Goal: Book appointment/travel/reservation

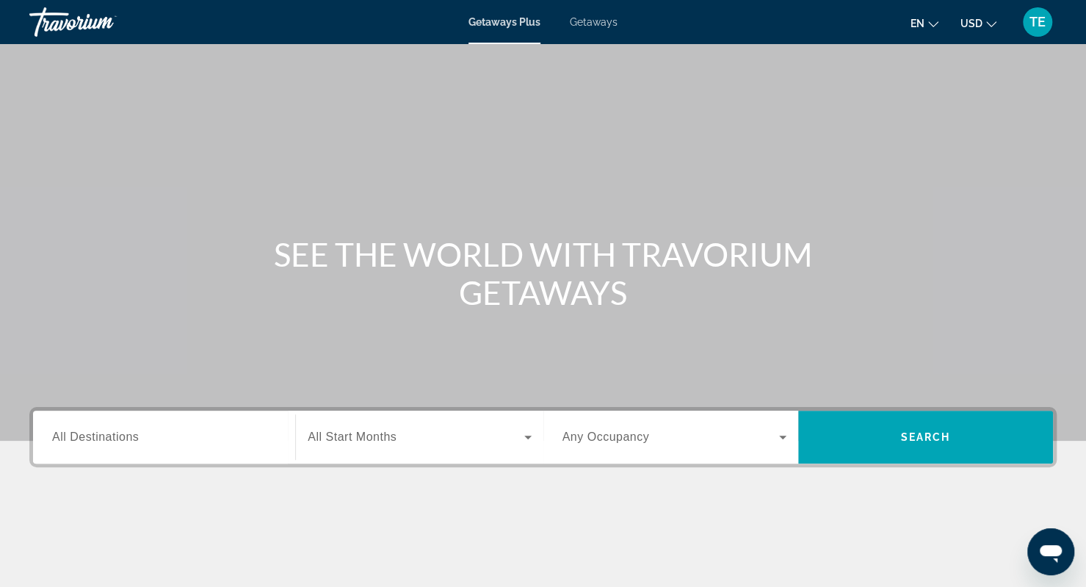
click at [593, 23] on span "Getaways" at bounding box center [594, 22] width 48 height 12
click at [179, 431] on input "Destination All Destinations" at bounding box center [164, 438] width 224 height 18
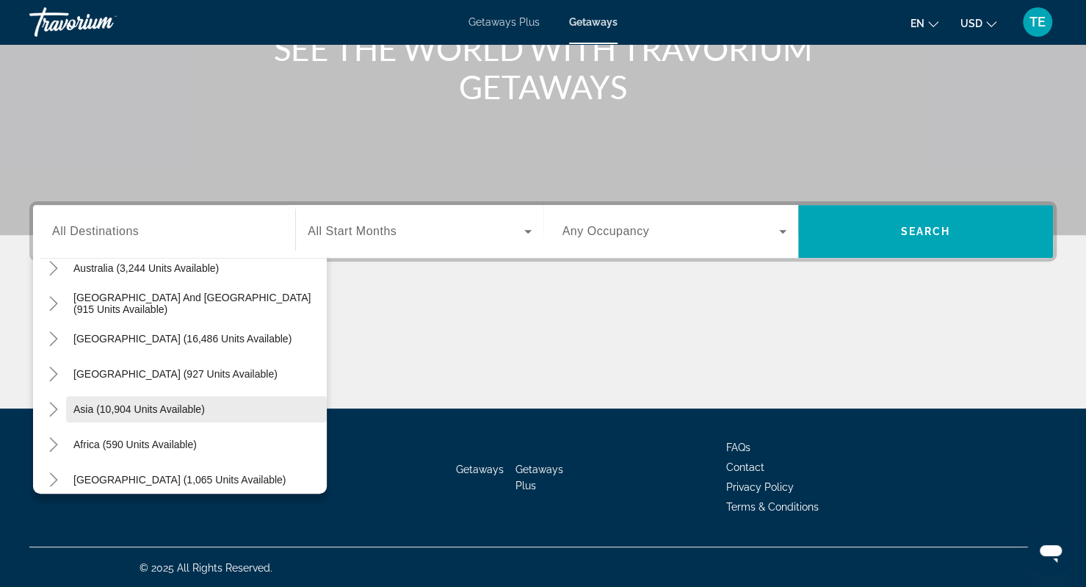
scroll to position [225, 0]
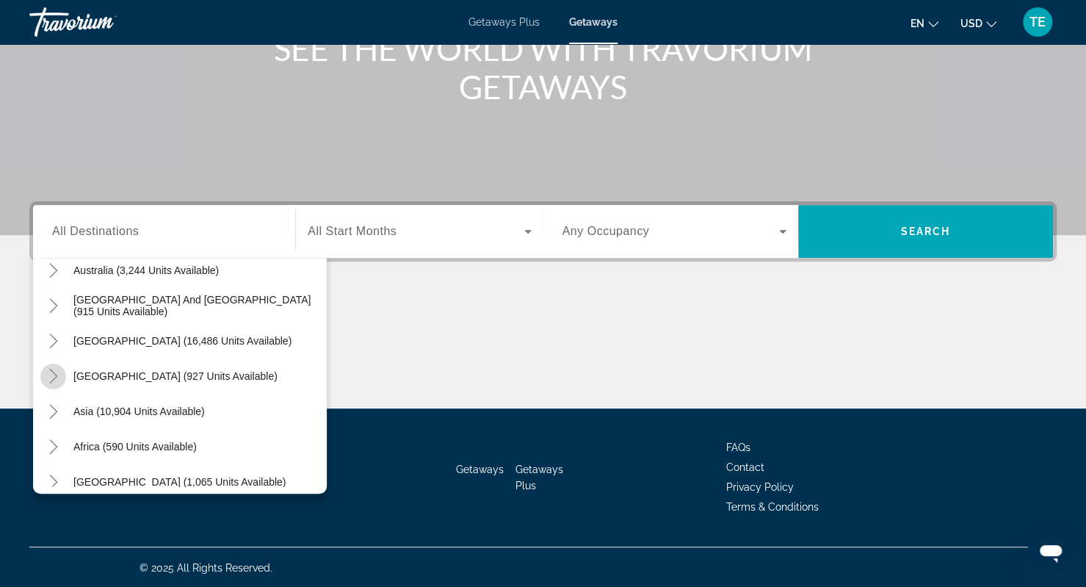
click at [56, 378] on icon "Toggle Central America (927 units available)" at bounding box center [53, 376] width 15 height 15
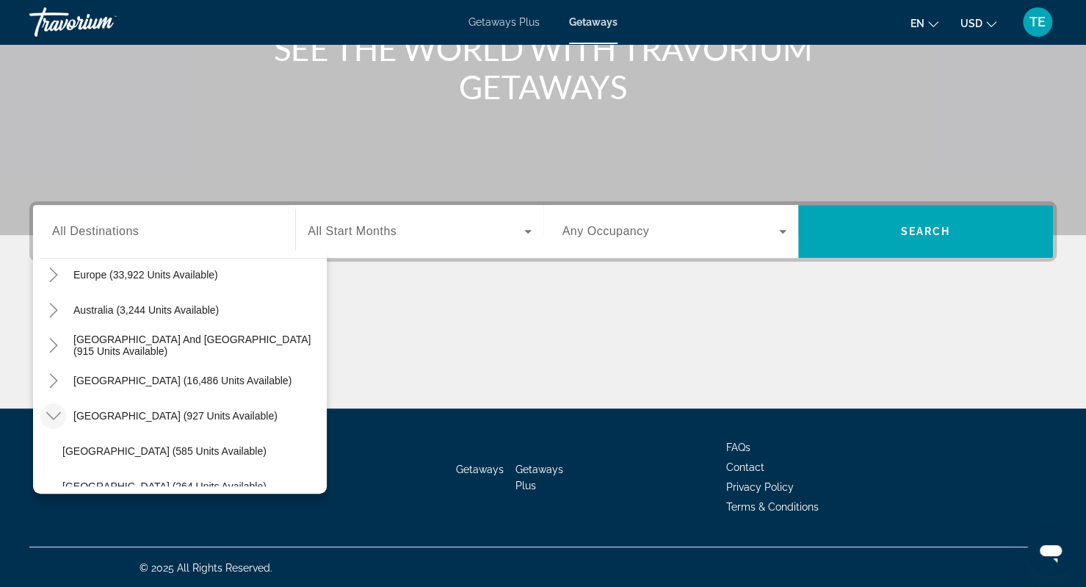
scroll to position [184, 0]
click at [56, 375] on icon "Toggle South America (16,486 units available)" at bounding box center [53, 382] width 15 height 15
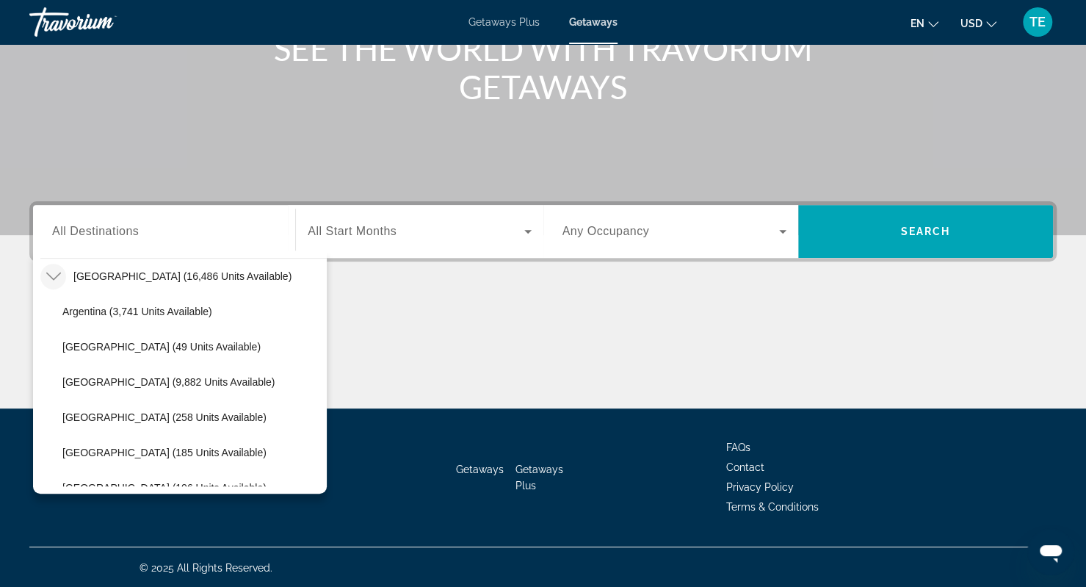
click at [51, 274] on icon "Toggle South America (16,486 units available)" at bounding box center [53, 276] width 15 height 15
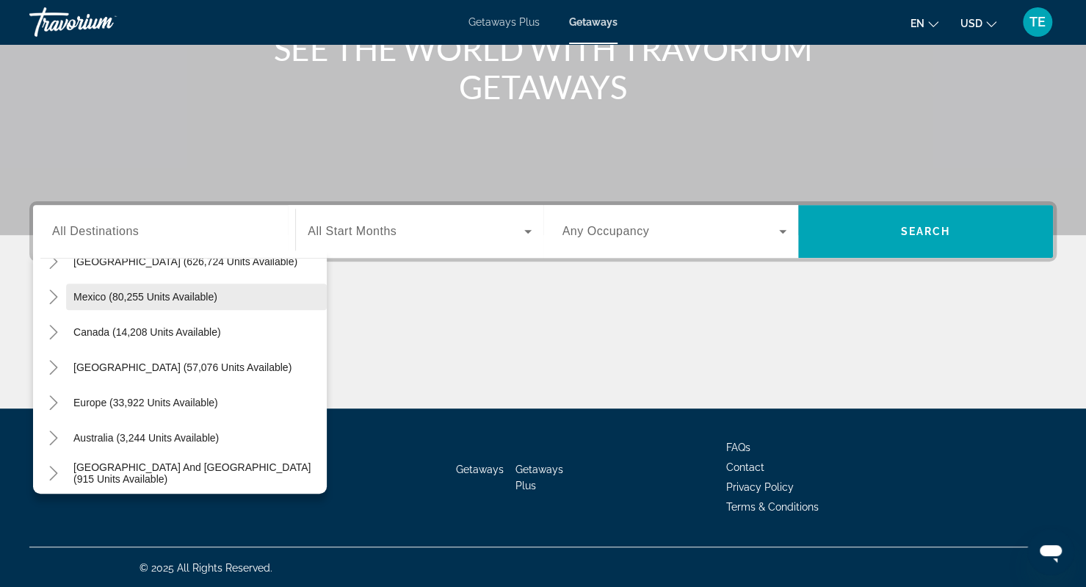
scroll to position [59, 0]
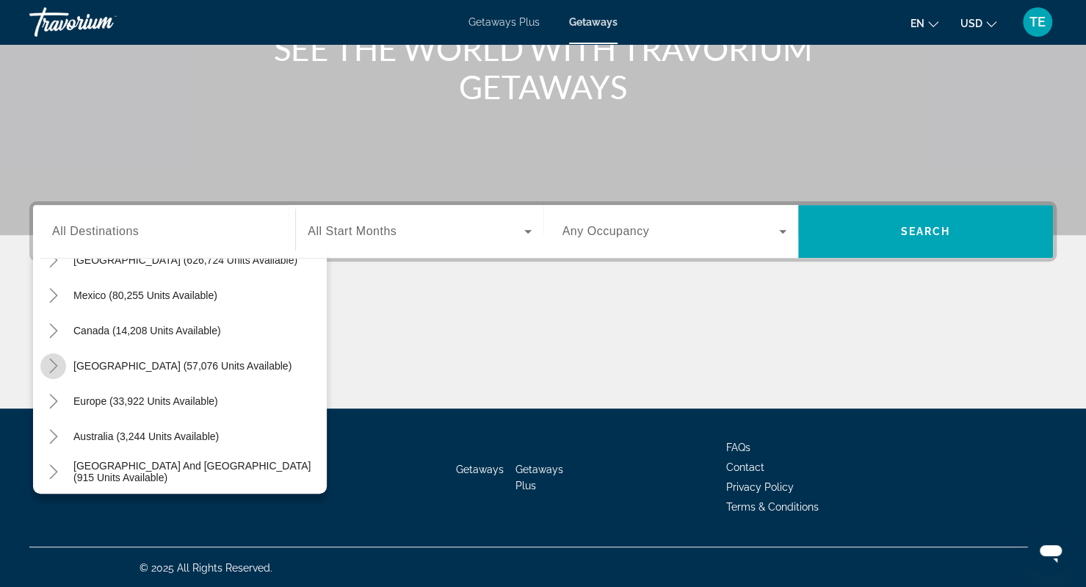
click at [46, 361] on icon "Toggle Caribbean & Atlantic Islands (57,076 units available)" at bounding box center [53, 365] width 15 height 15
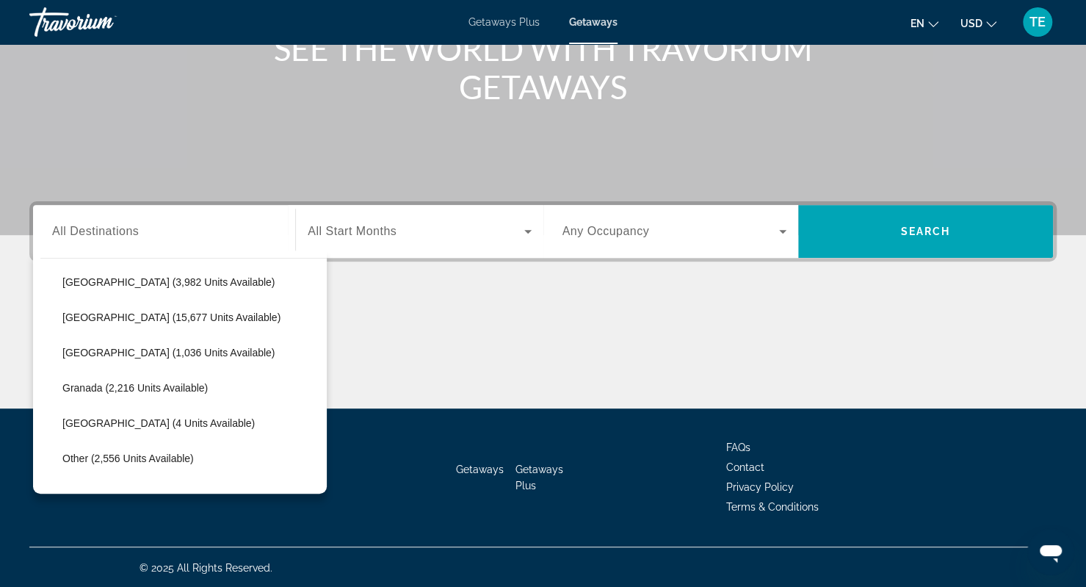
scroll to position [286, 0]
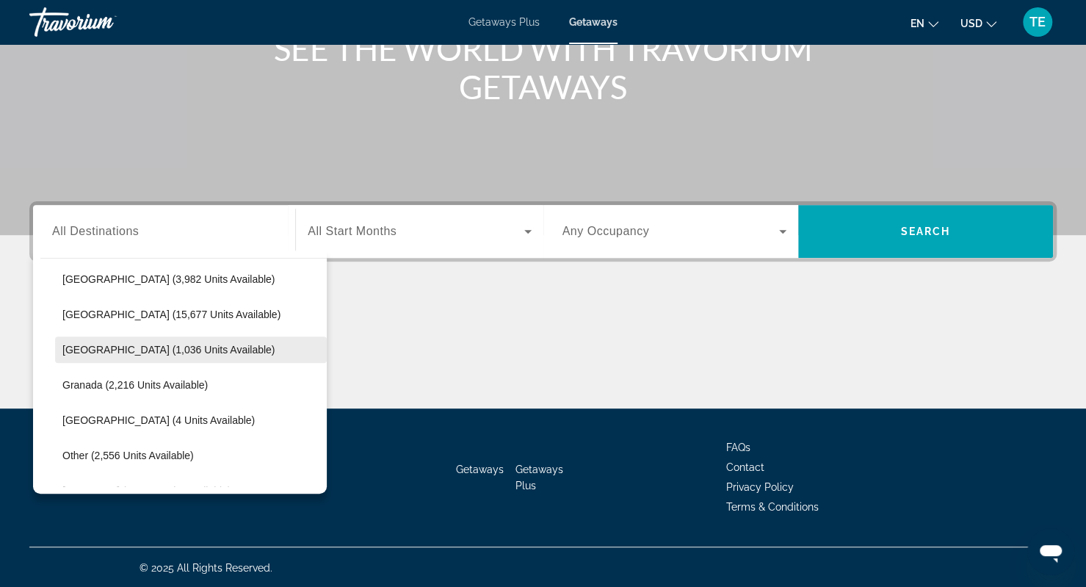
click at [198, 338] on span "Search widget" at bounding box center [191, 349] width 272 height 35
type input "**********"
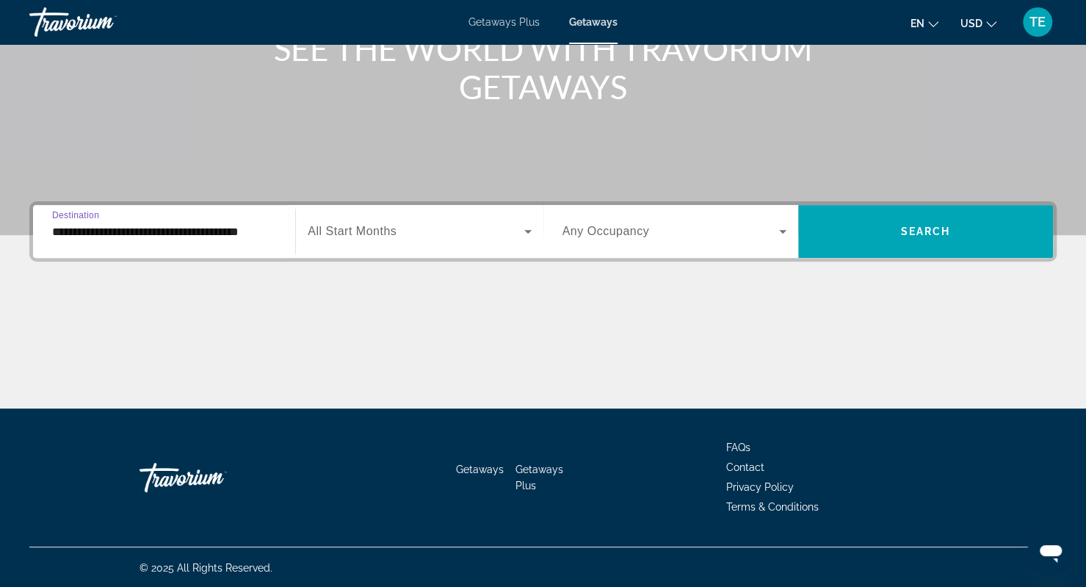
click at [391, 236] on span "All Start Months" at bounding box center [352, 231] width 89 height 12
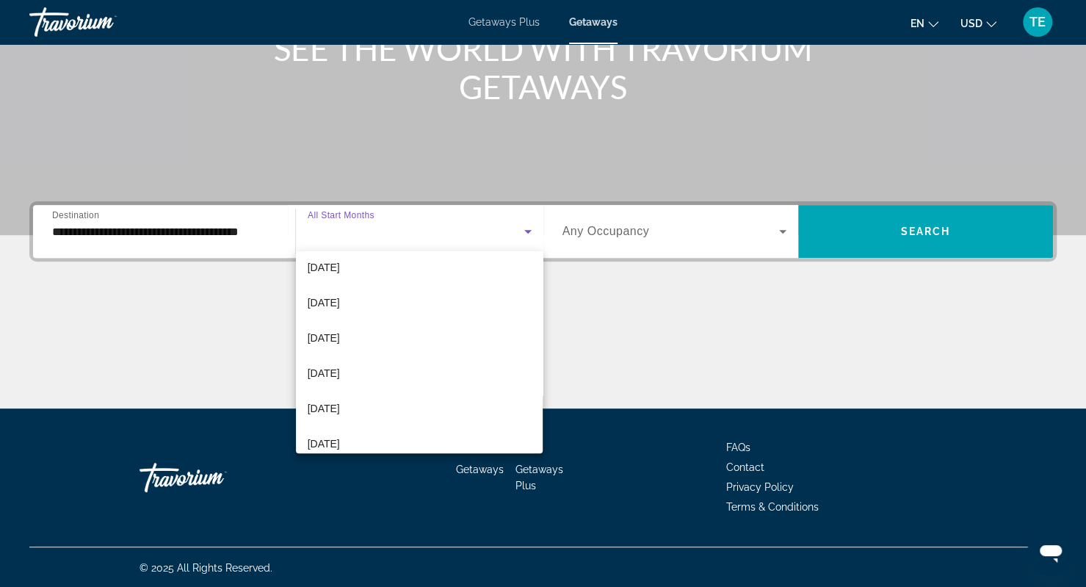
scroll to position [47, 0]
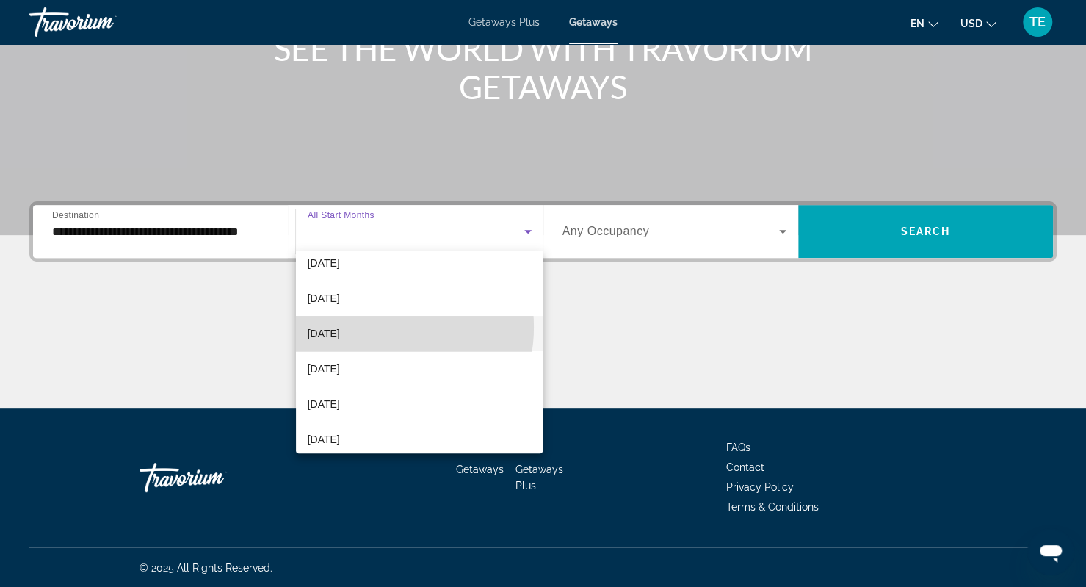
click at [340, 327] on span "[DATE]" at bounding box center [324, 334] width 32 height 18
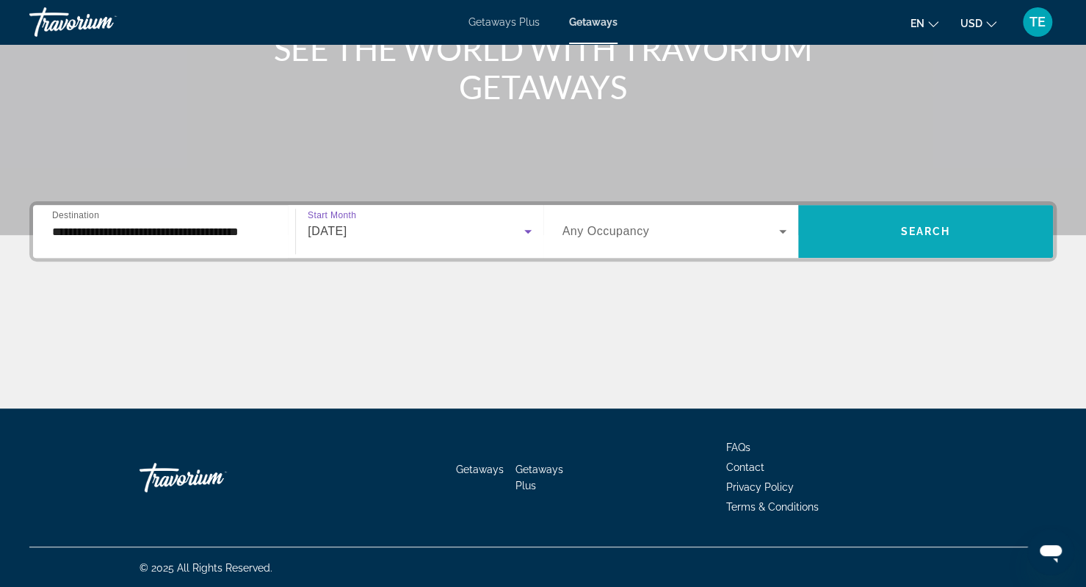
click at [880, 234] on span "Search widget" at bounding box center [925, 231] width 255 height 35
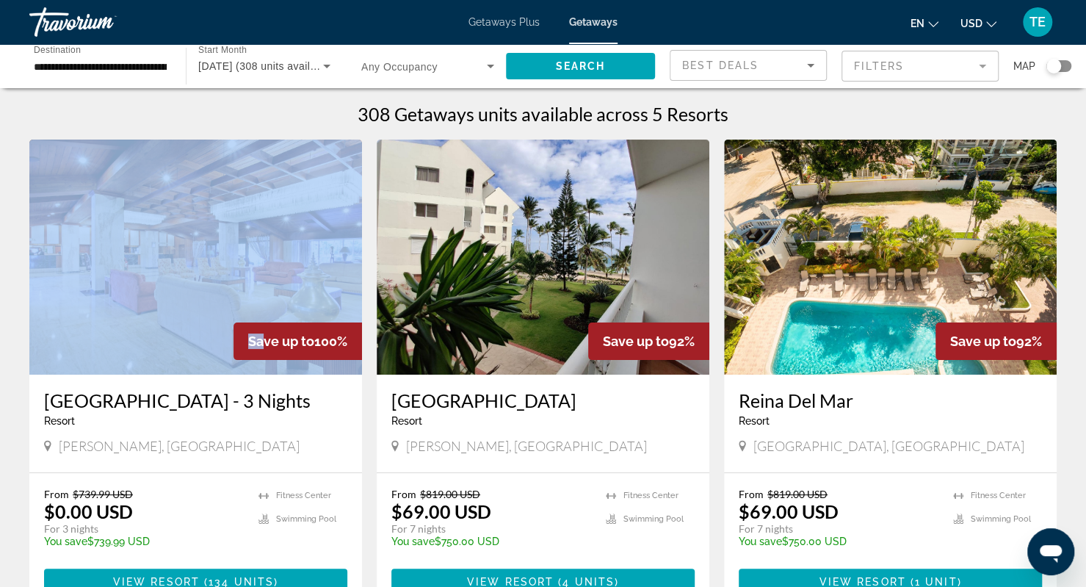
drag, startPoint x: 258, startPoint y: 339, endPoint x: 369, endPoint y: 344, distance: 111.0
click at [369, 344] on app-weeks-search-item "Save up to 100% [GEOGRAPHIC_DATA] - 3 Nights Resort - This is an adults only re…" at bounding box center [195, 375] width 347 height 470
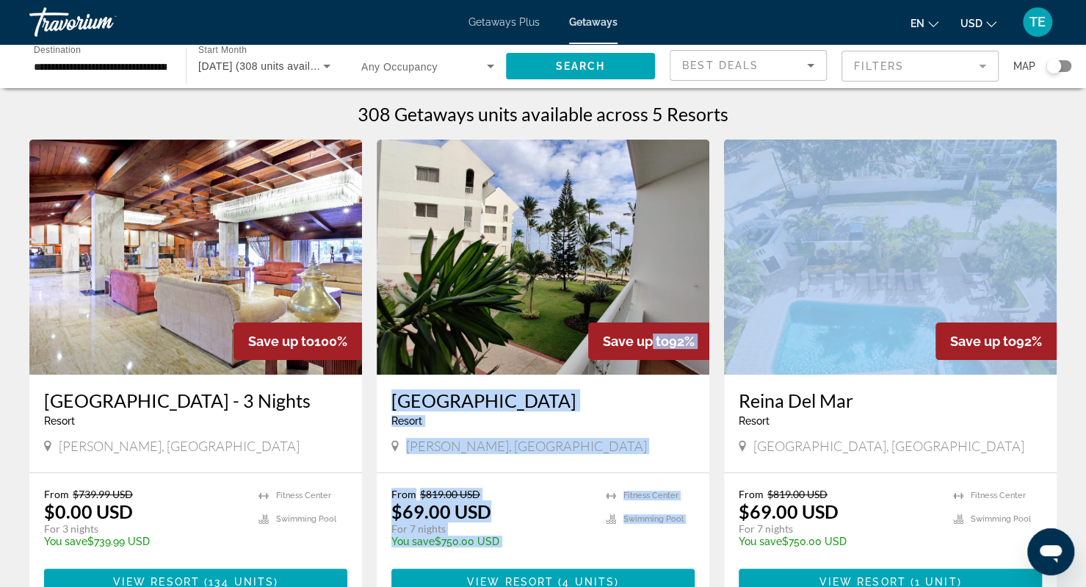
drag, startPoint x: 646, startPoint y: 334, endPoint x: 717, endPoint y: 339, distance: 71.4
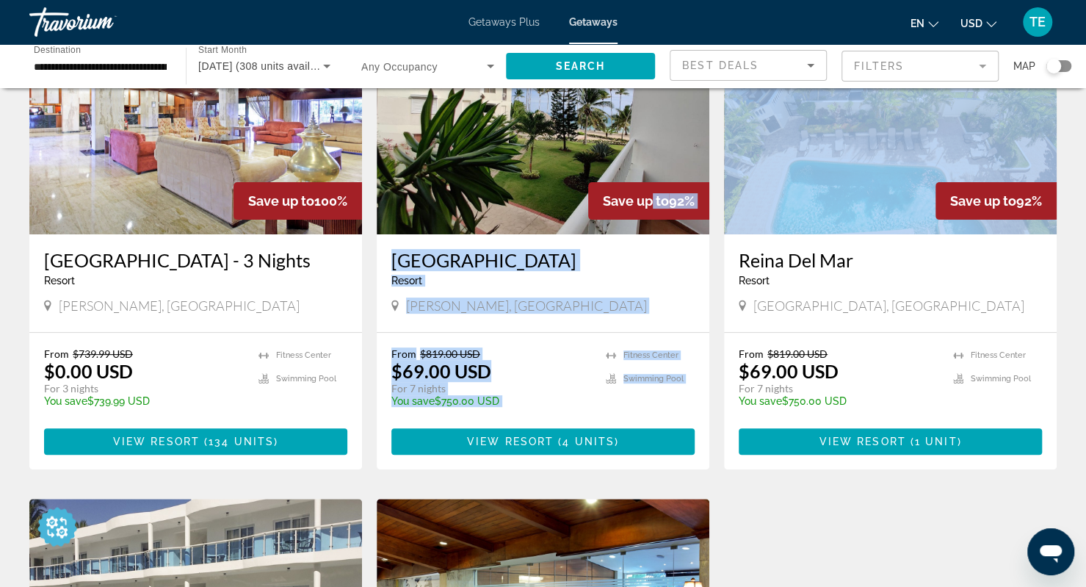
scroll to position [151, 0]
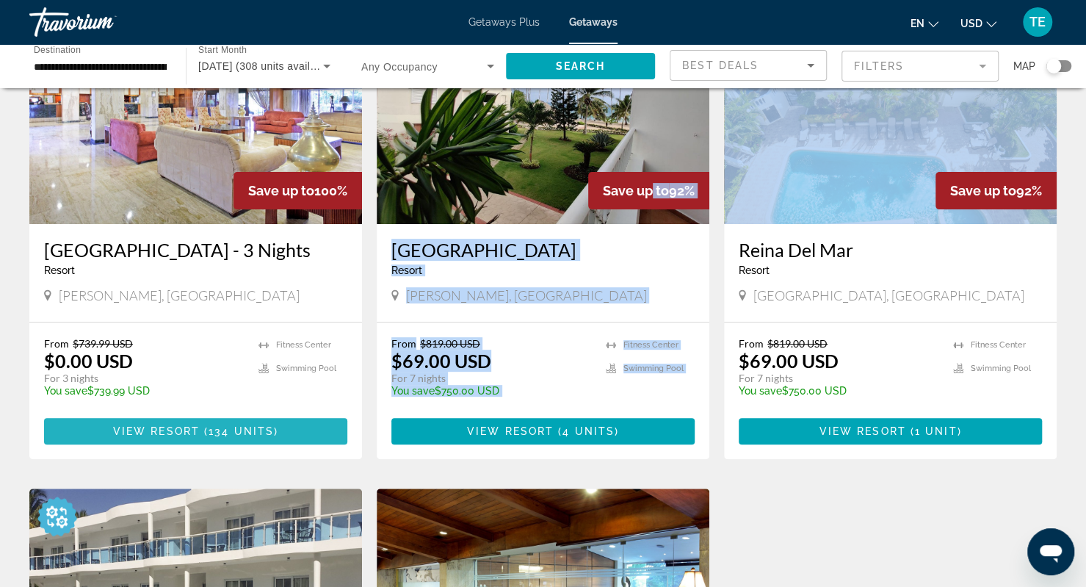
click at [183, 437] on span "View Resort" at bounding box center [156, 431] width 87 height 12
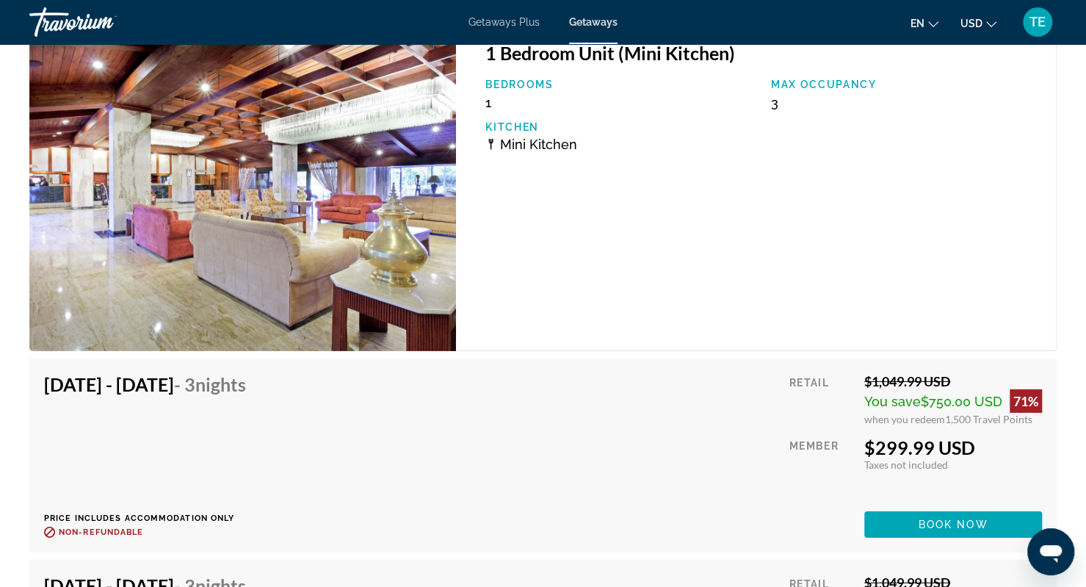
scroll to position [2524, 0]
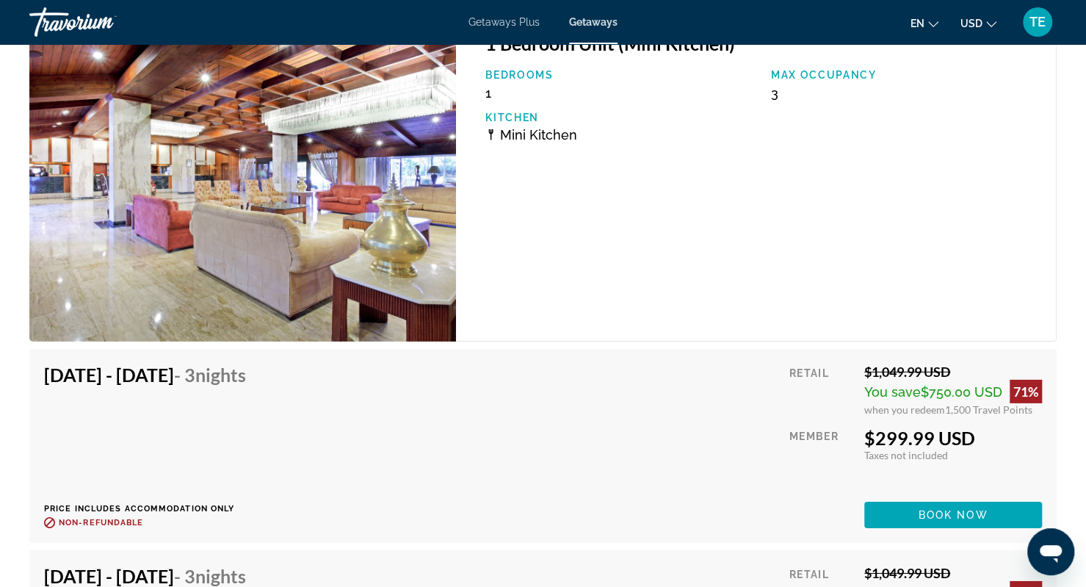
drag, startPoint x: 1014, startPoint y: 393, endPoint x: 1040, endPoint y: 390, distance: 25.9
click at [1040, 390] on div "71%" at bounding box center [1026, 392] width 32 height 24
click at [947, 519] on span "Book now" at bounding box center [954, 515] width 70 height 12
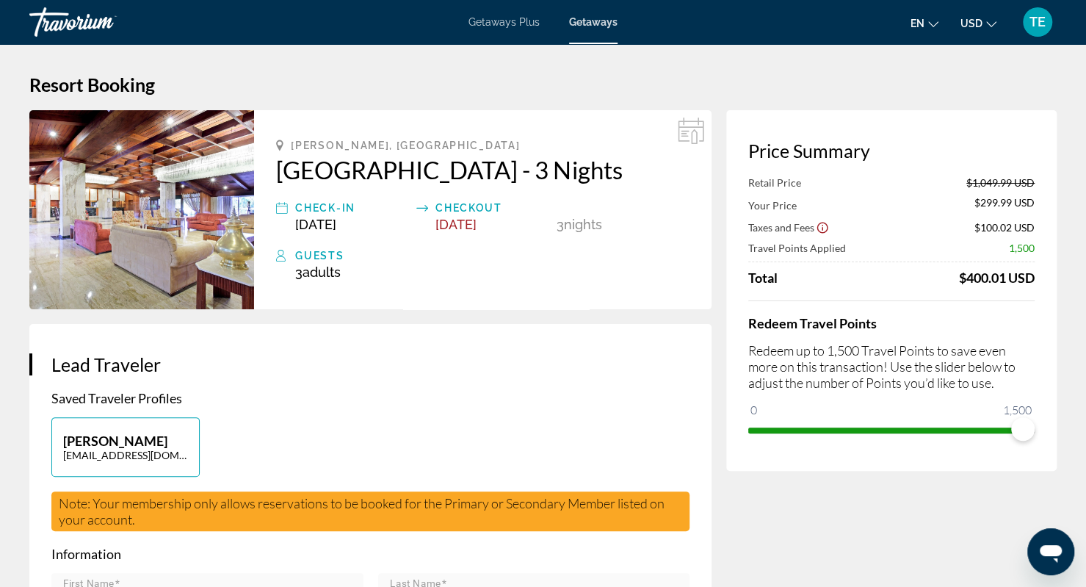
drag, startPoint x: 971, startPoint y: 181, endPoint x: 1037, endPoint y: 202, distance: 69.2
click at [1046, 184] on div "Price Summary Retail Price $1,049.99 USD Your Price $299.99 USD Taxes and Fees …" at bounding box center [891, 290] width 331 height 361
drag, startPoint x: 964, startPoint y: 276, endPoint x: 1000, endPoint y: 274, distance: 36.1
click at [1000, 274] on div "$400.01 USD" at bounding box center [997, 278] width 76 height 16
